Goal: Navigation & Orientation: Find specific page/section

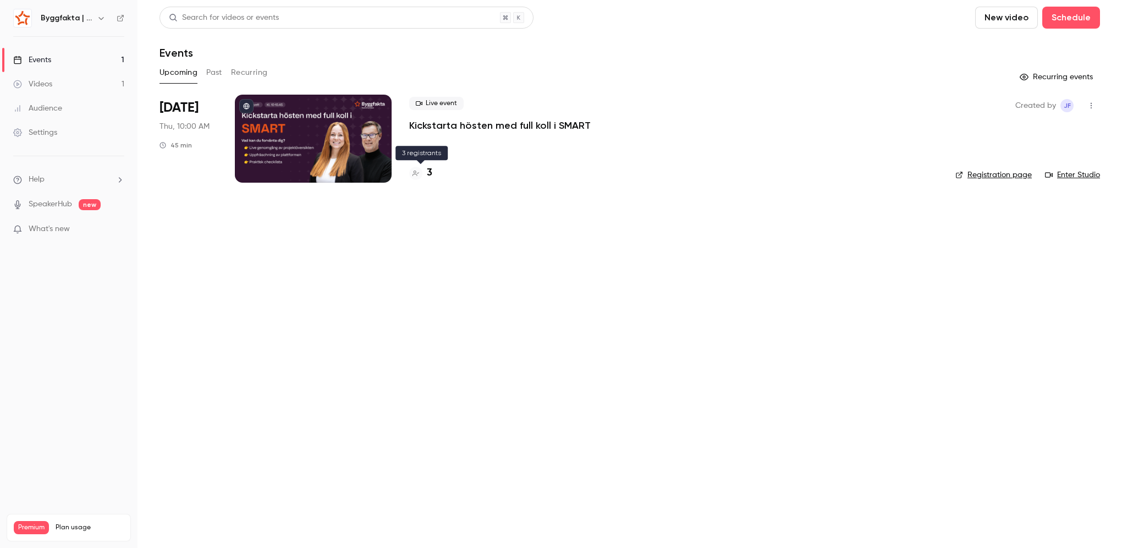
click at [431, 172] on h4 "3" at bounding box center [429, 173] width 5 height 15
click at [463, 129] on p "Kickstarta hösten med full koll i SMART" at bounding box center [499, 125] width 181 height 13
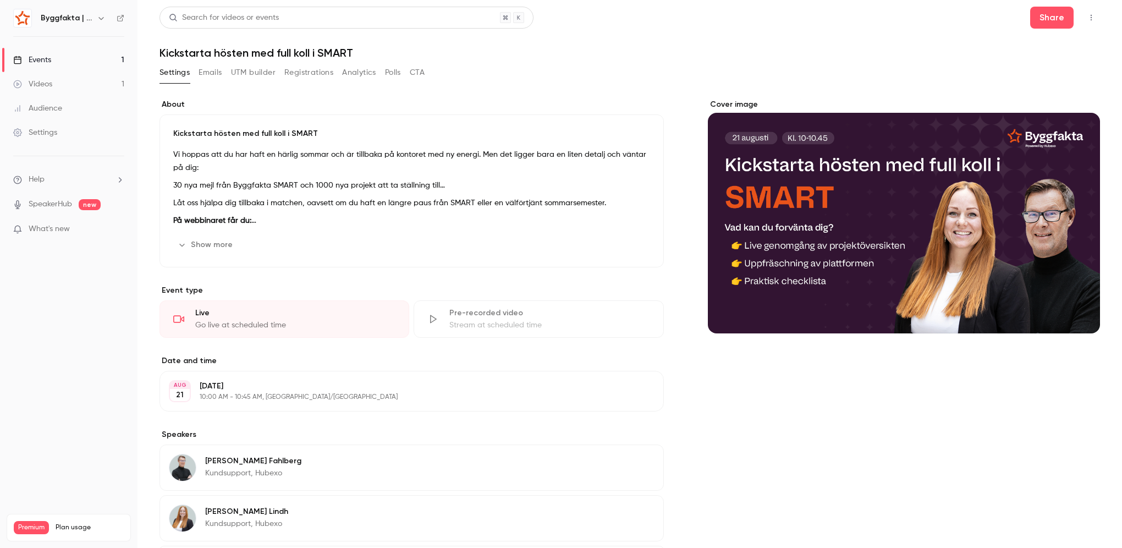
click at [1087, 21] on icon "button" at bounding box center [1091, 18] width 9 height 8
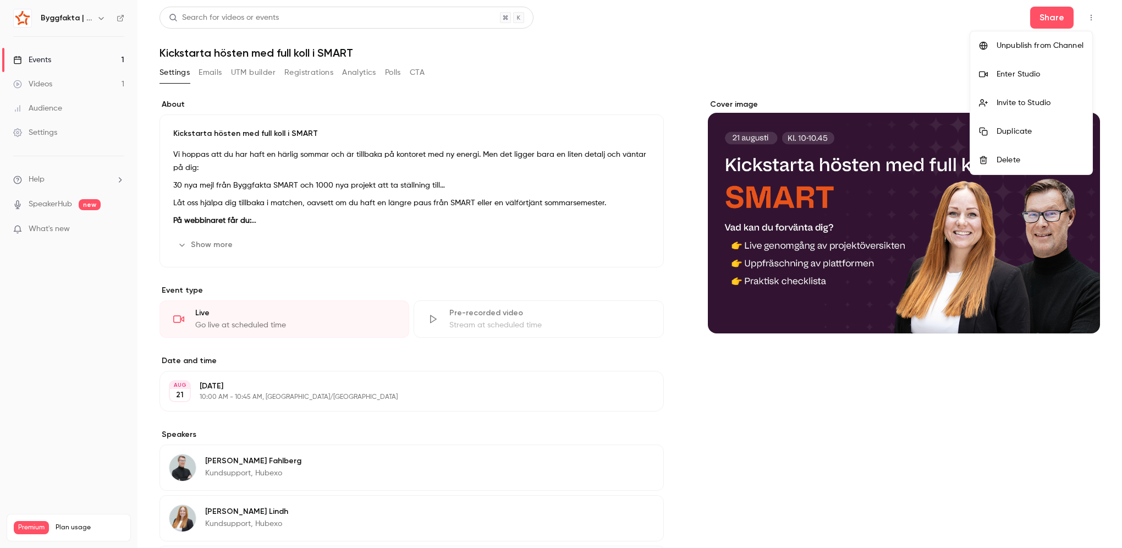
click at [1034, 72] on div "Enter Studio" at bounding box center [1040, 74] width 87 height 11
